Goal: Find specific page/section: Find specific page/section

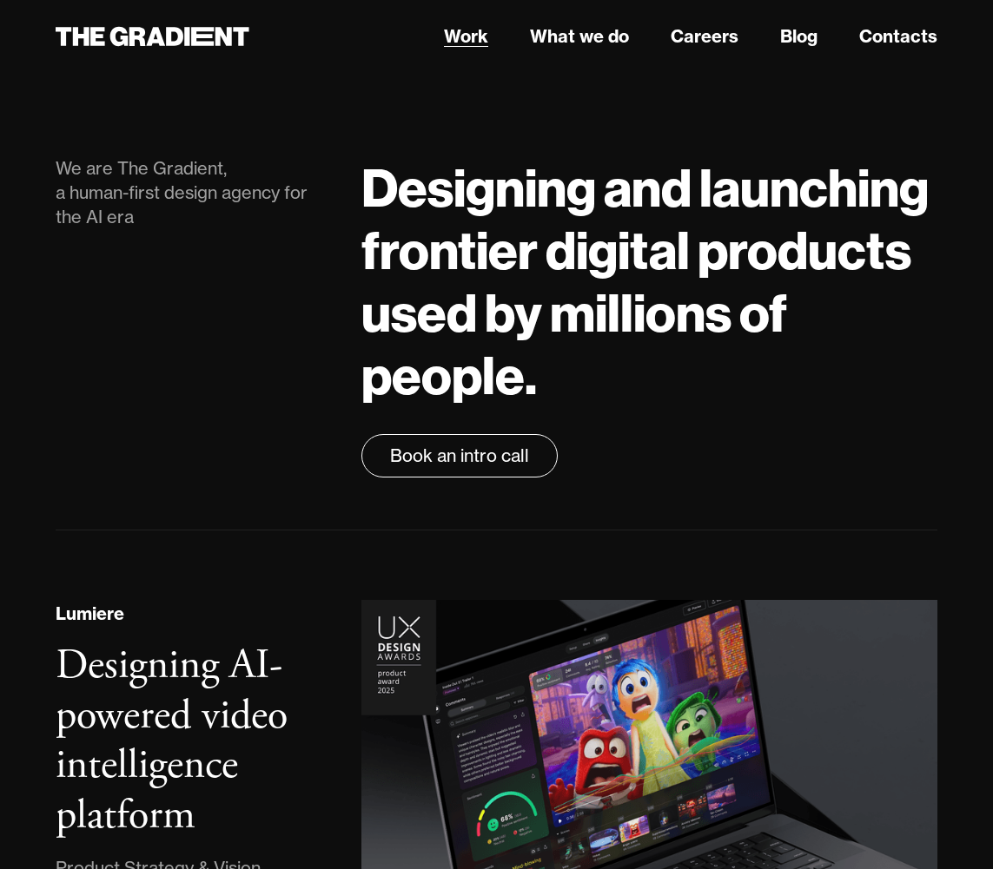
click at [457, 36] on link "Work" at bounding box center [466, 36] width 44 height 26
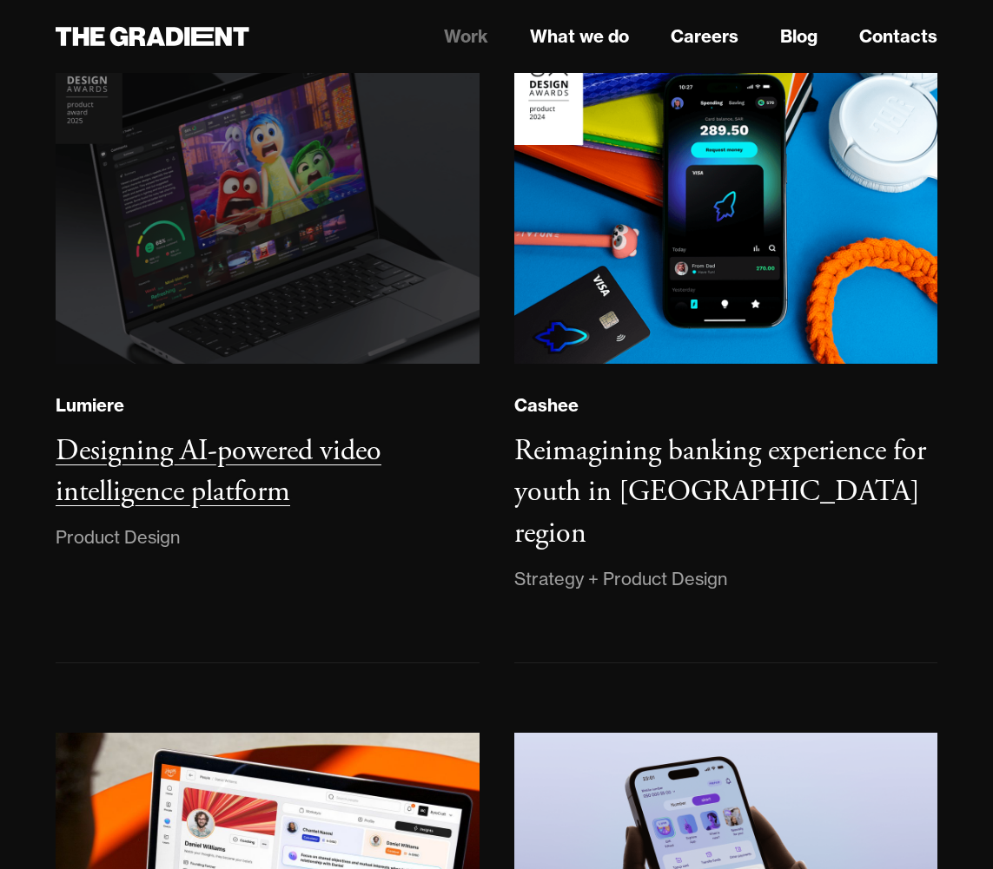
scroll to position [127, 0]
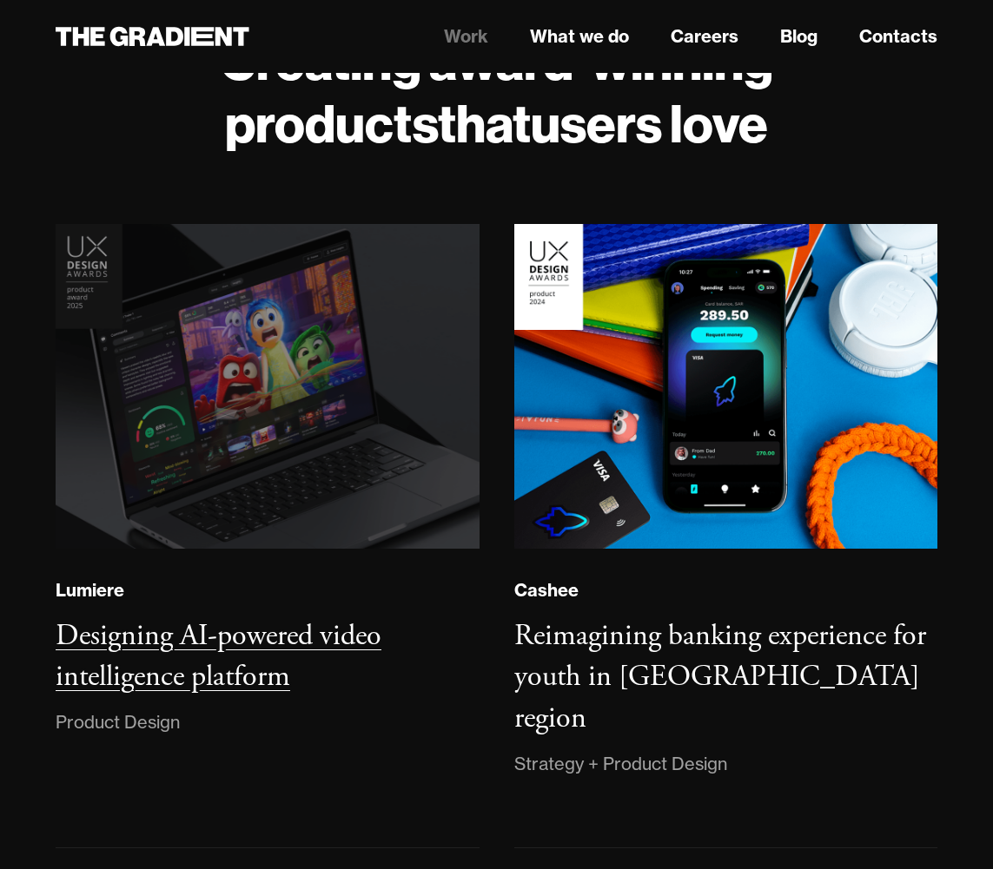
click at [417, 322] on img at bounding box center [267, 386] width 432 height 331
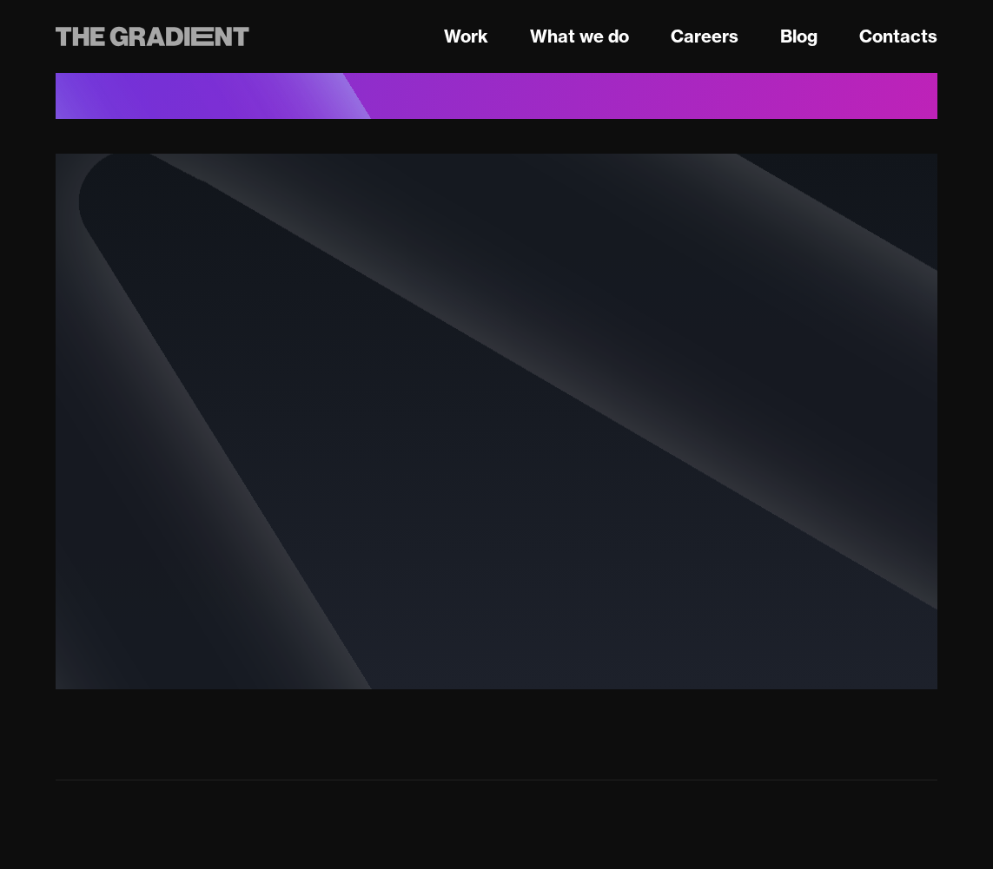
scroll to position [8655, 0]
